Goal: Communication & Community: Participate in discussion

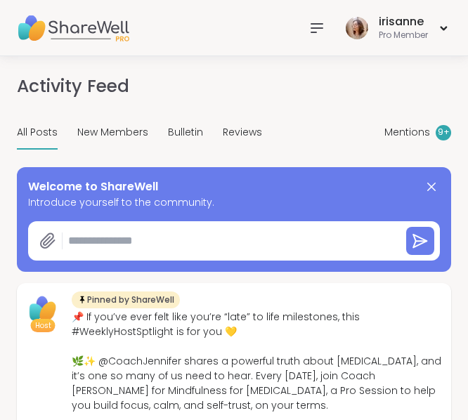
type textarea "*"
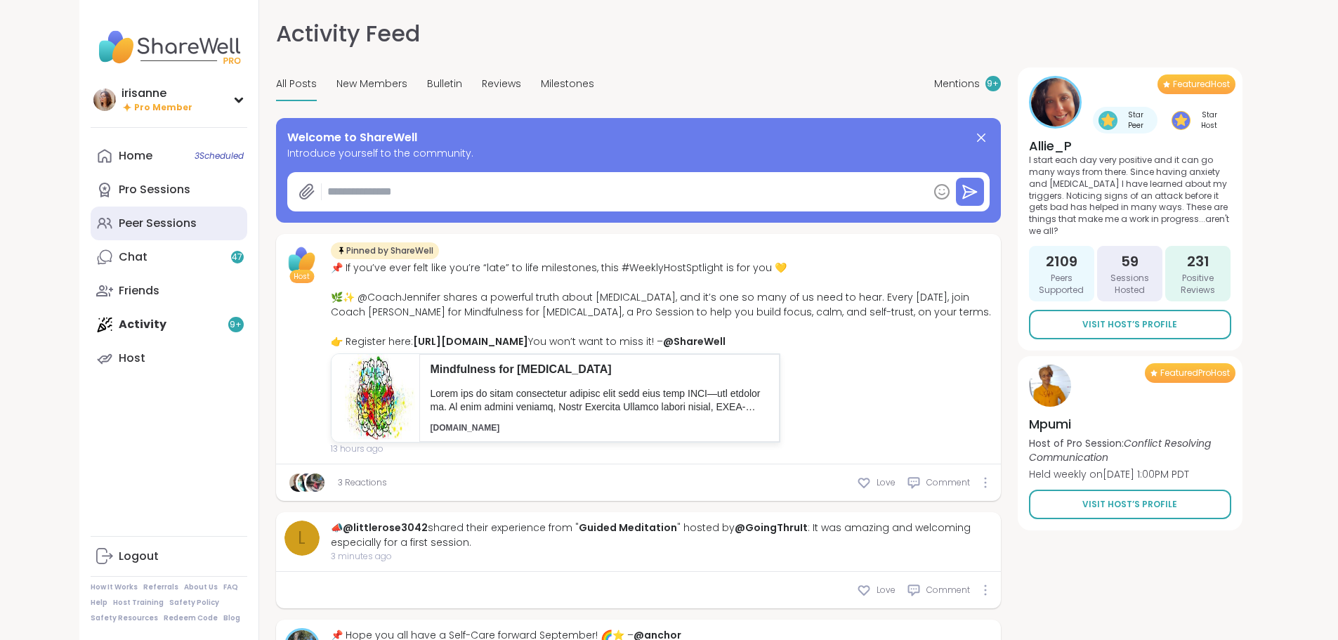
click at [91, 235] on link "Peer Sessions" at bounding box center [169, 224] width 157 height 34
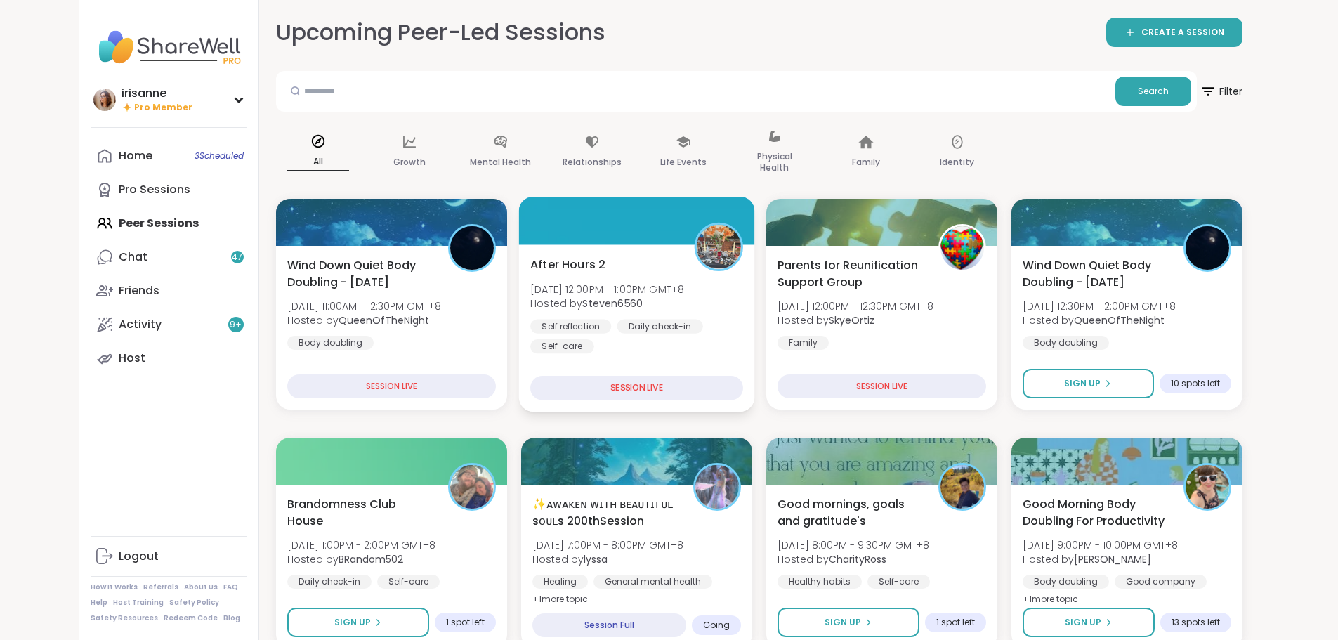
click at [643, 284] on span "[DATE] 12:00PM - 1:00PM GMT+8" at bounding box center [607, 289] width 154 height 14
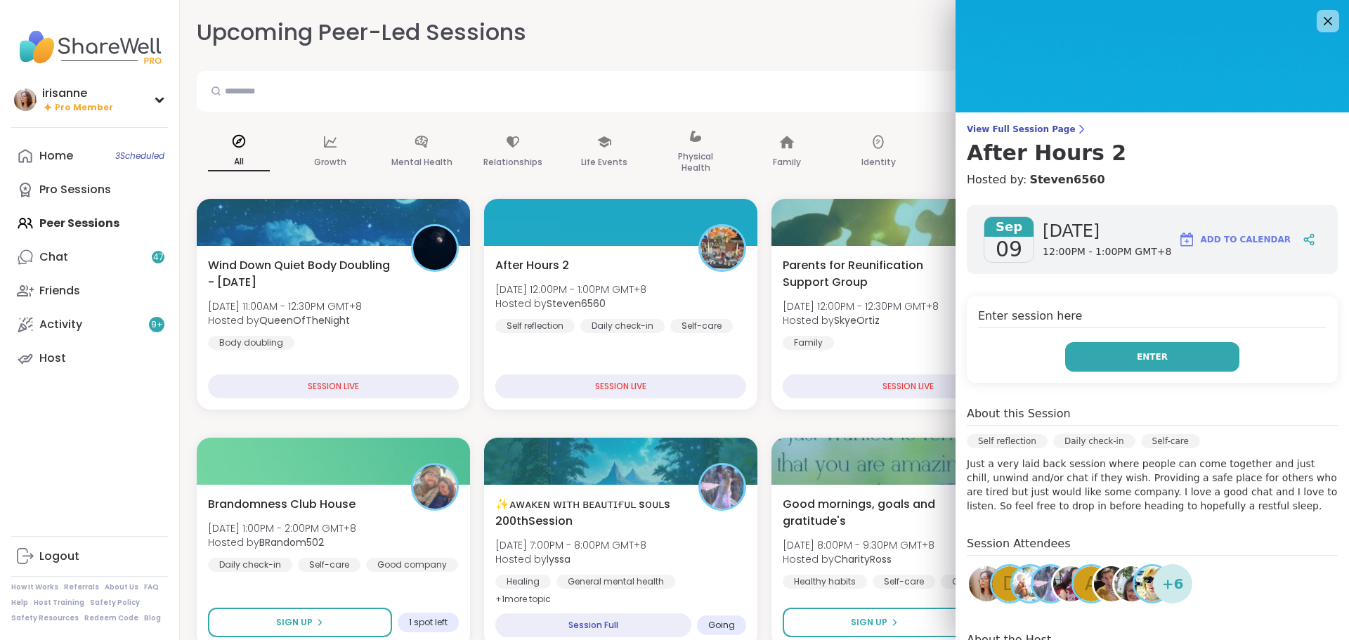
click at [1139, 351] on span "Enter" at bounding box center [1152, 357] width 31 height 13
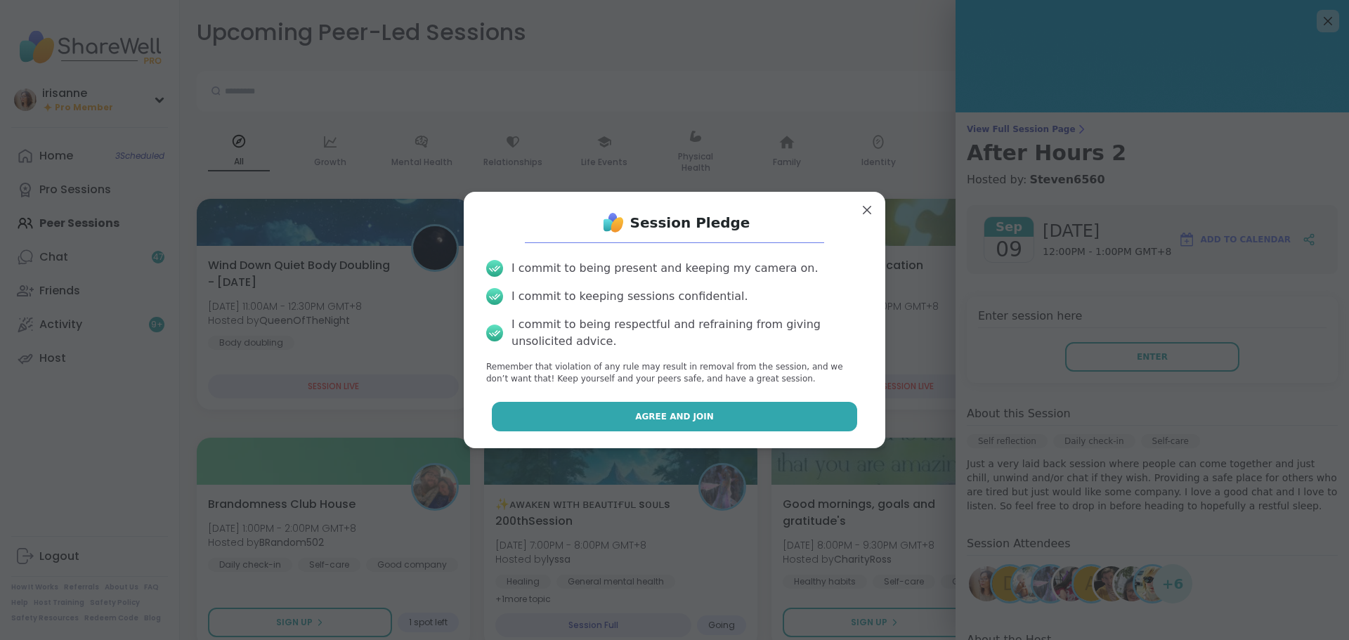
click at [631, 424] on button "Agree and Join" at bounding box center [675, 417] width 366 height 30
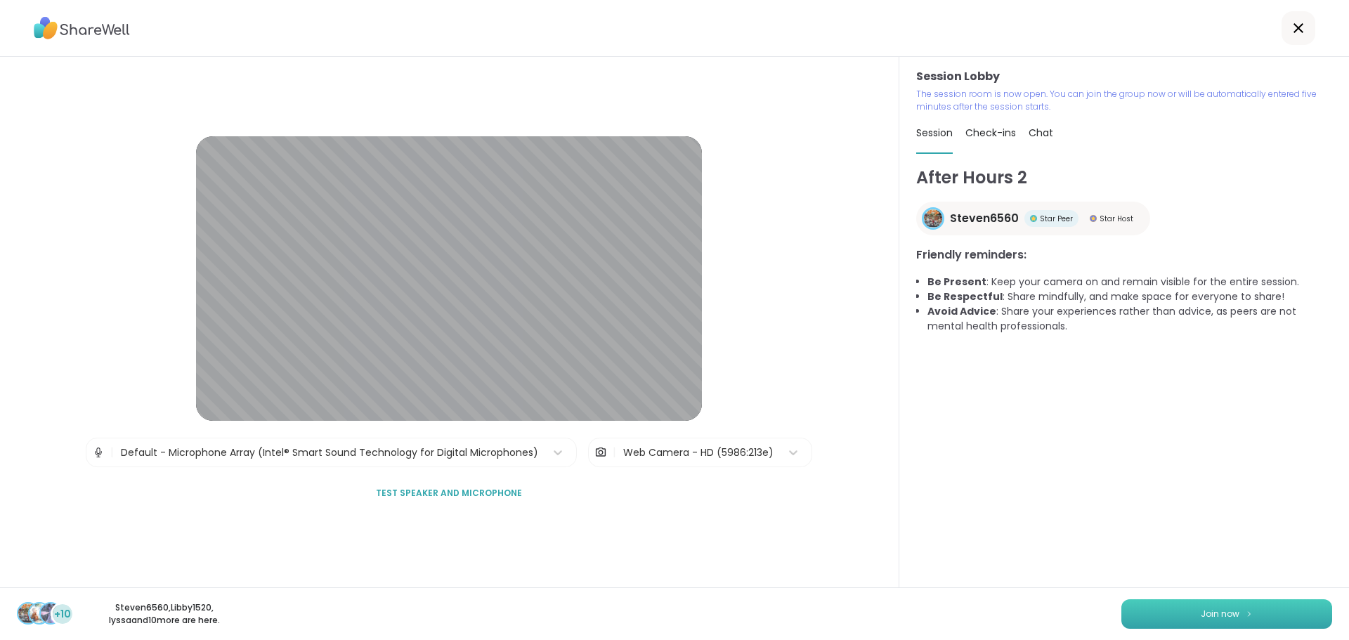
click at [1283, 611] on button "Join now" at bounding box center [1226, 614] width 211 height 30
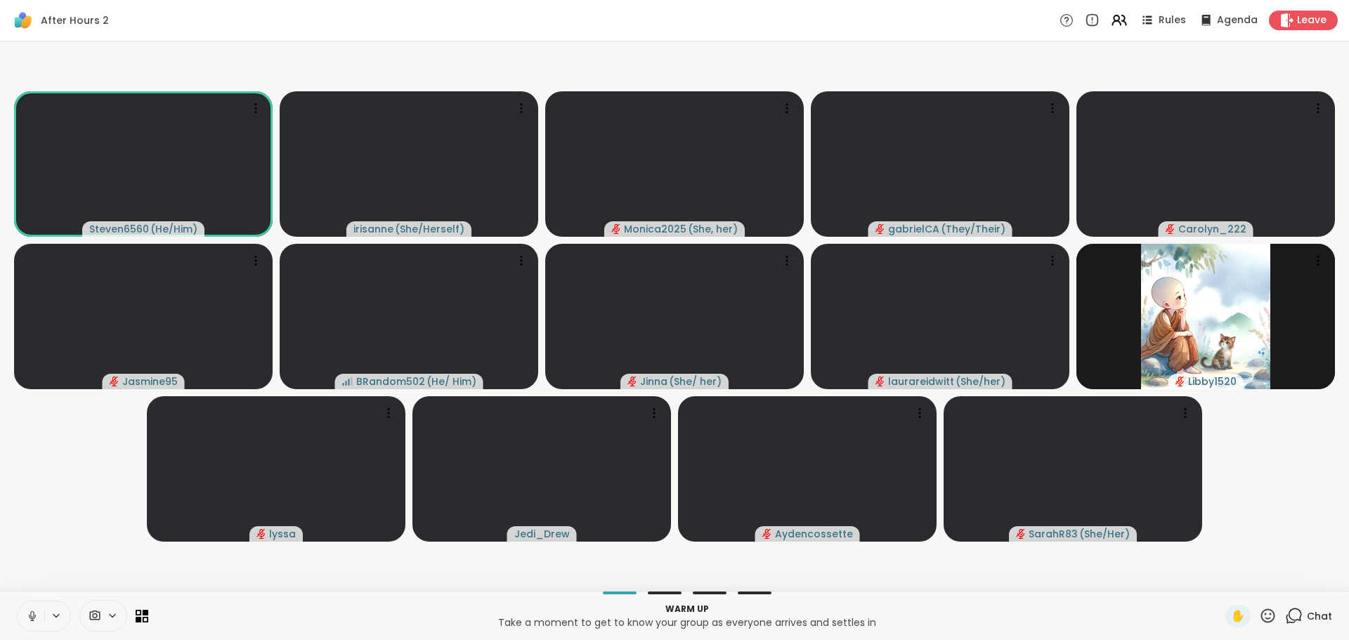
click at [26, 615] on icon at bounding box center [32, 616] width 13 height 13
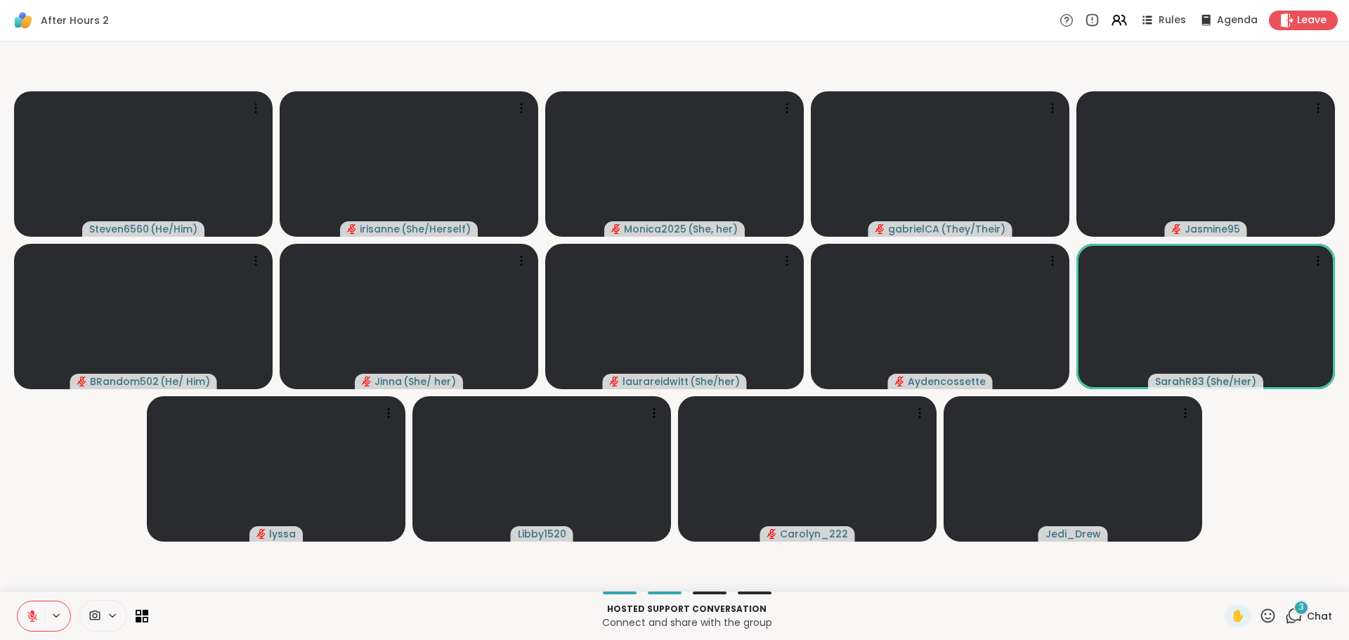
click at [1293, 504] on video-player-container "Steven6560 ( He/Him ) [PERSON_NAME] ( She/Herself ) Monica2025 ( She, her ) gab…" at bounding box center [674, 316] width 1332 height 538
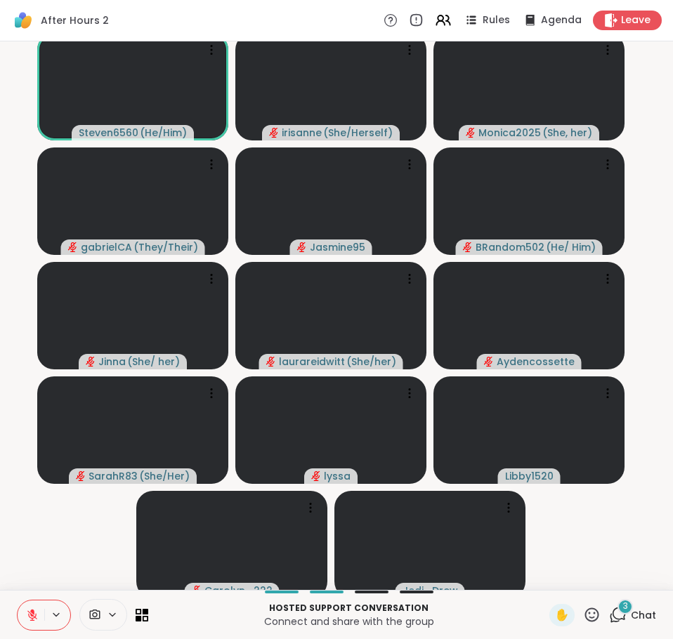
click at [39, 604] on button at bounding box center [31, 616] width 27 height 30
click at [38, 613] on icon at bounding box center [32, 615] width 13 height 13
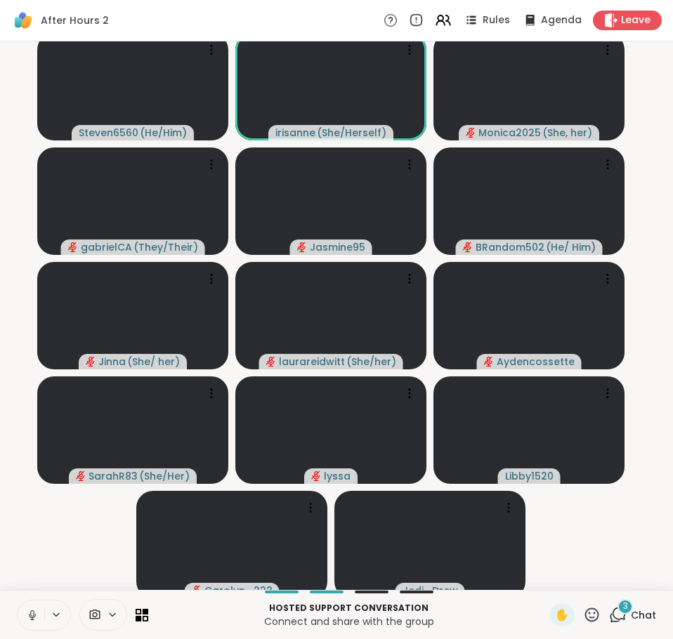
click at [32, 607] on button at bounding box center [31, 616] width 27 height 30
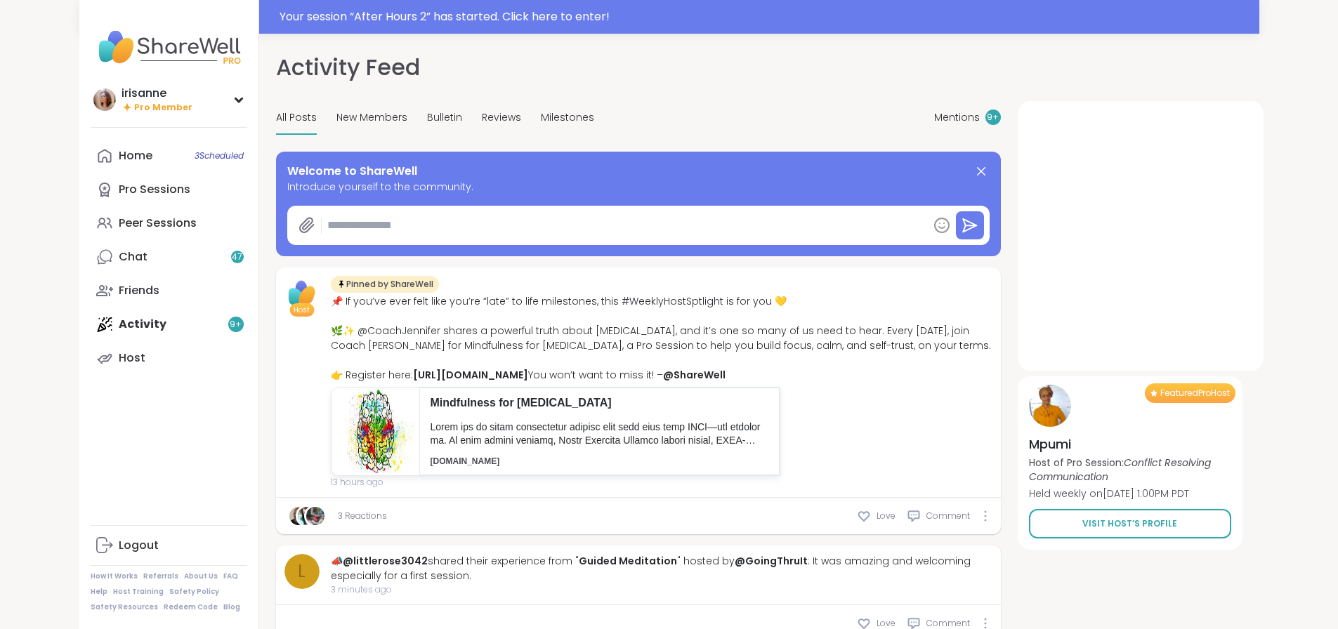
type textarea "*"
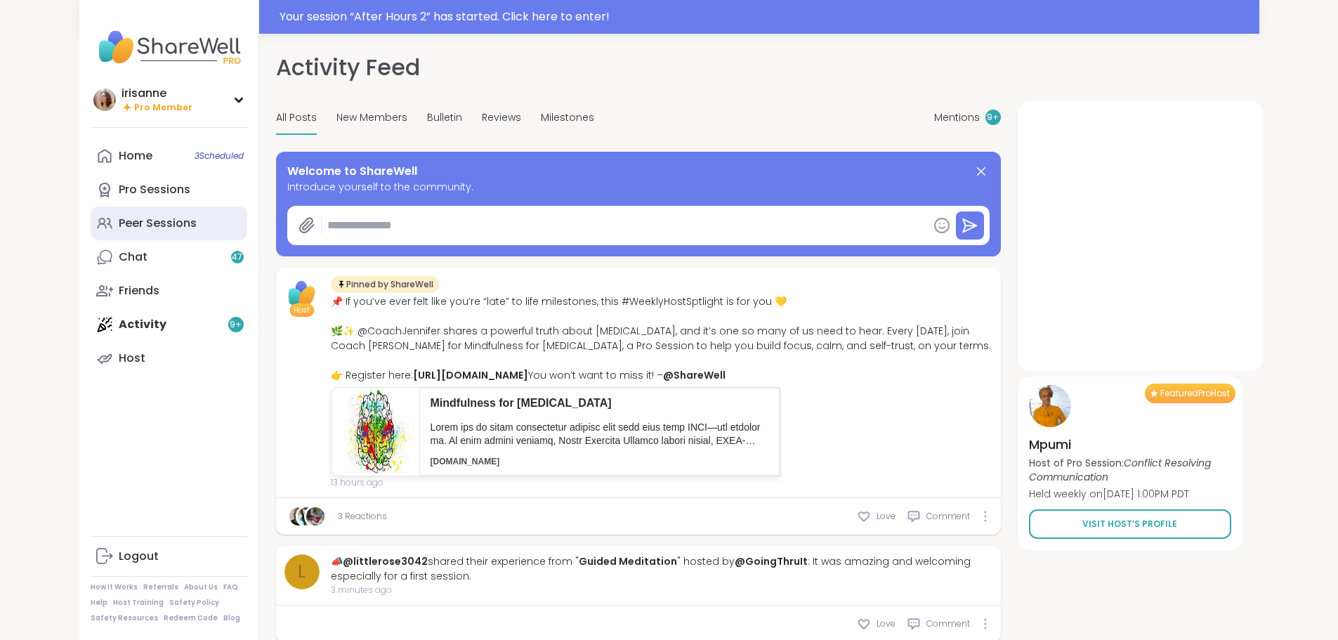
click at [119, 218] on div "Peer Sessions" at bounding box center [158, 223] width 78 height 15
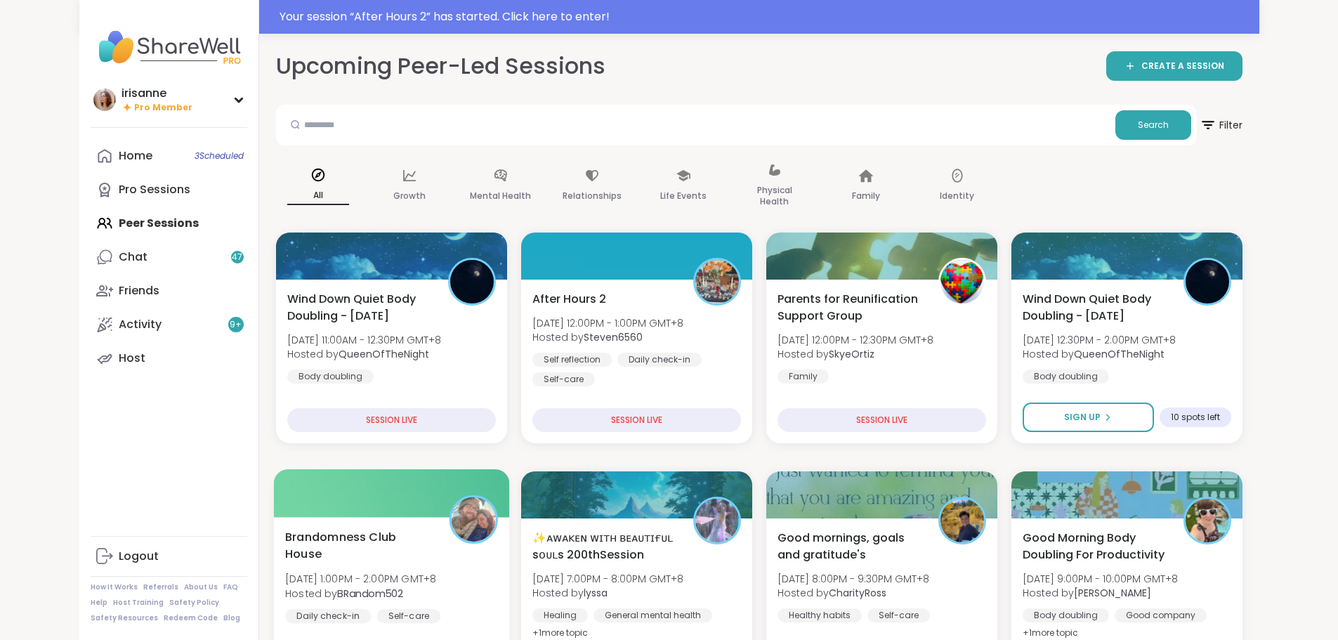
scroll to position [140, 0]
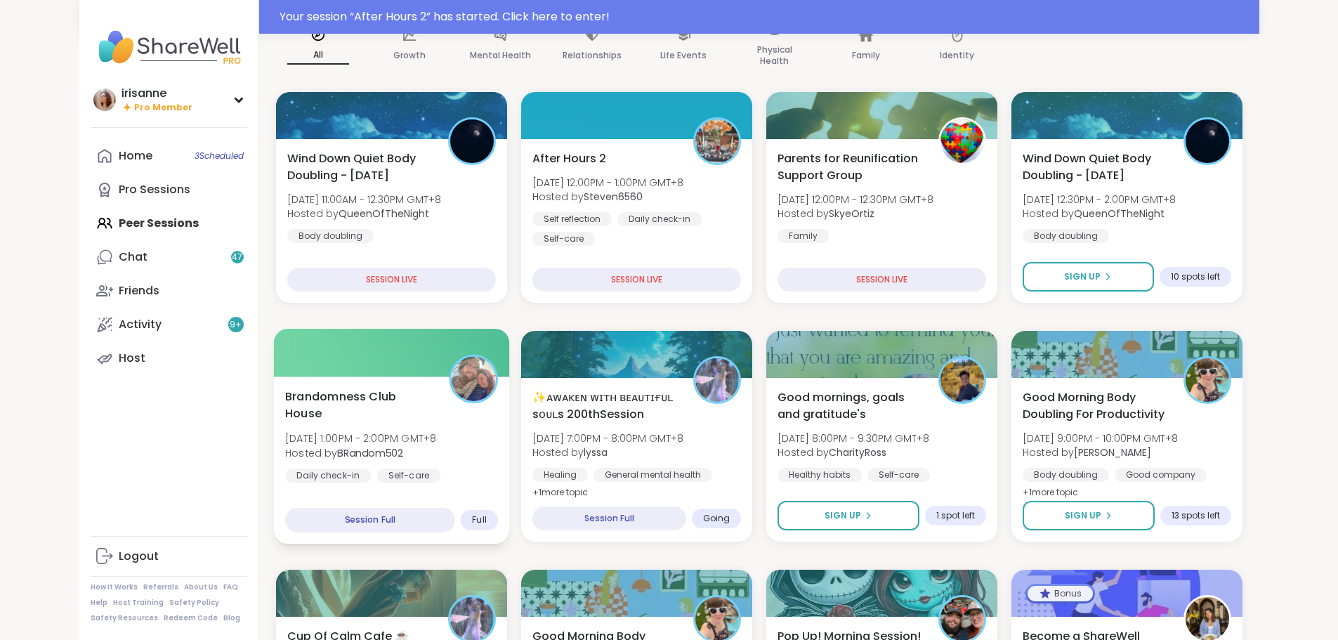
click at [365, 431] on span "[DATE] 1:00PM - 2:00PM GMT+8" at bounding box center [360, 438] width 151 height 14
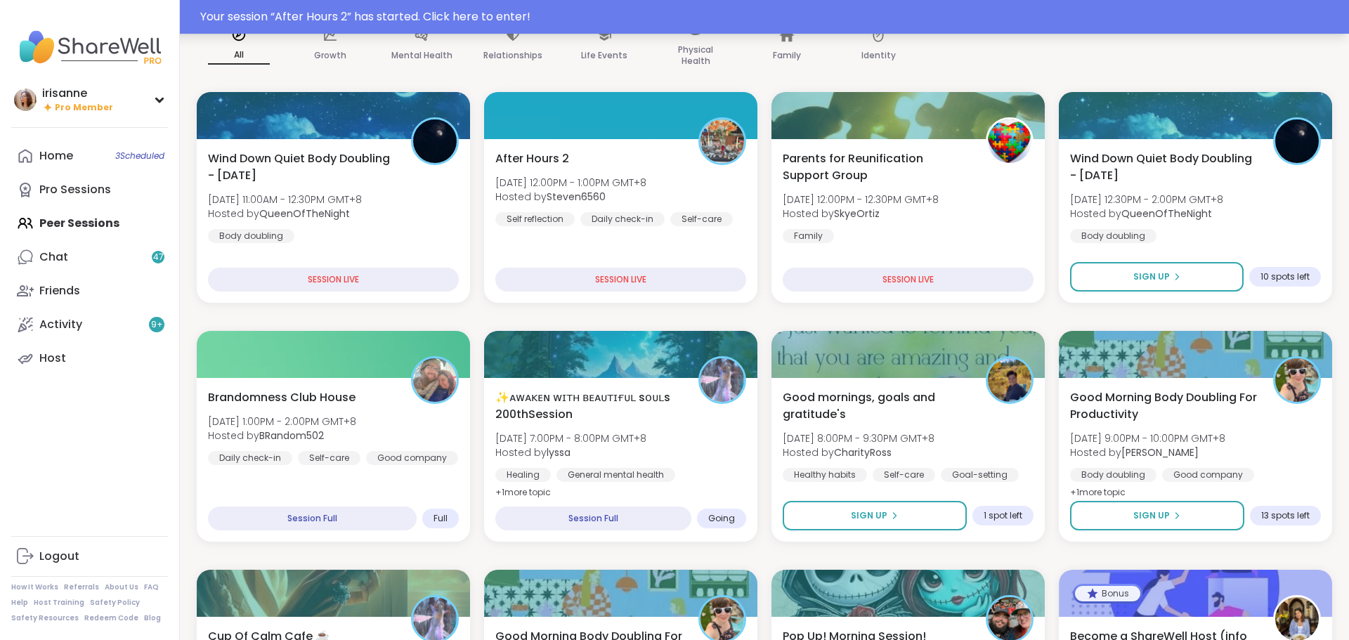
click at [1307, 24] on div "Your session “ After Hours 2 ” has started. Click here to enter!" at bounding box center [770, 16] width 1140 height 17
